Goal: Task Accomplishment & Management: Use online tool/utility

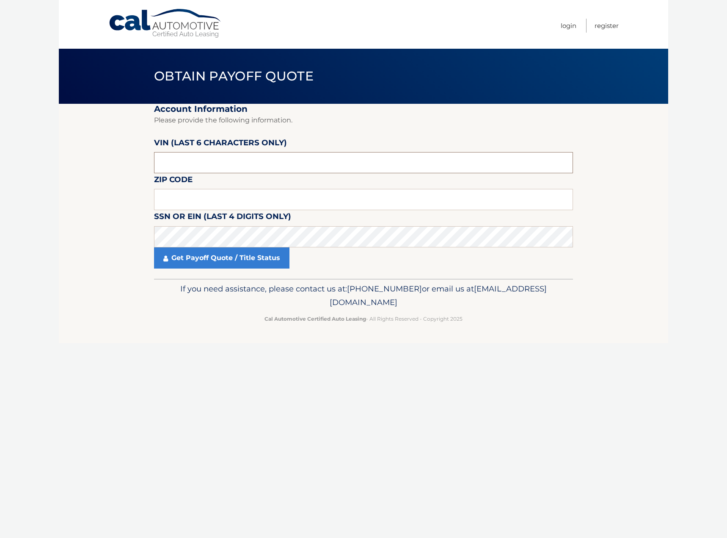
click at [335, 167] on input "text" at bounding box center [363, 162] width 419 height 21
click at [331, 202] on input "text" at bounding box center [363, 199] width 419 height 21
click at [268, 191] on input "text" at bounding box center [363, 199] width 419 height 21
type input "33467"
click at [251, 163] on input "text" at bounding box center [363, 162] width 419 height 21
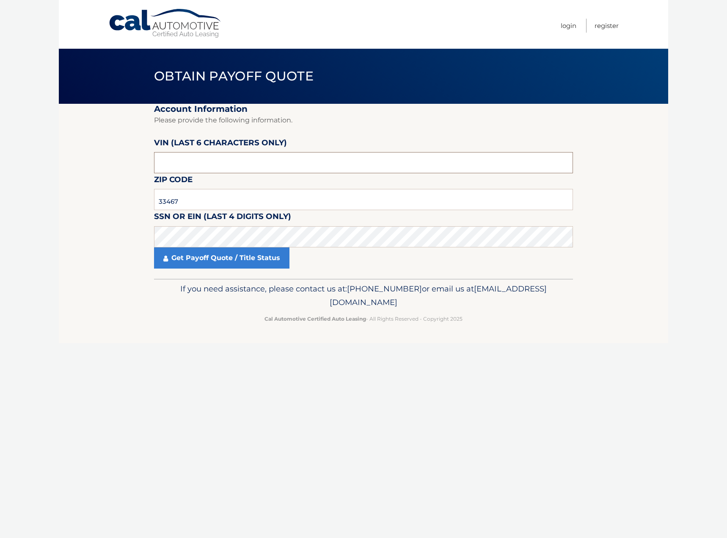
click at [405, 164] on input "text" at bounding box center [363, 162] width 419 height 21
type input "201675"
click at [220, 260] on link "Get Payoff Quote / Title Status" at bounding box center [221, 257] width 135 height 21
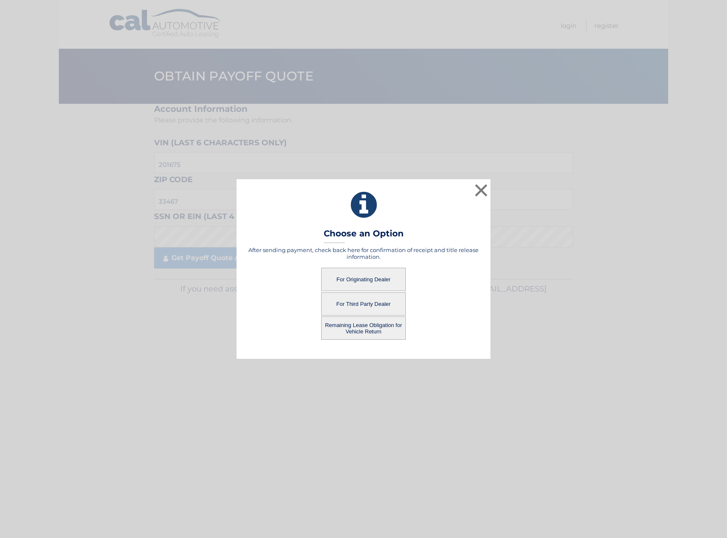
click at [371, 280] on button "For Originating Dealer" at bounding box center [363, 279] width 85 height 23
click at [362, 281] on button "For Originating Dealer" at bounding box center [363, 279] width 85 height 23
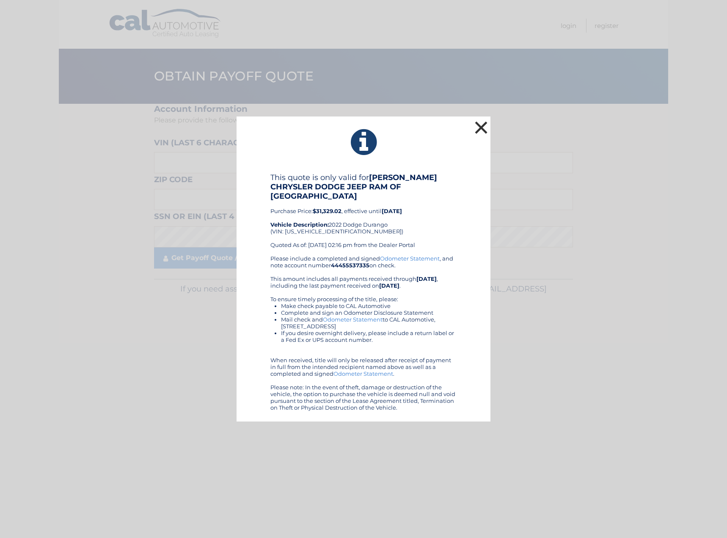
click at [484, 136] on button "×" at bounding box center [481, 127] width 17 height 17
